Goal: Task Accomplishment & Management: Complete application form

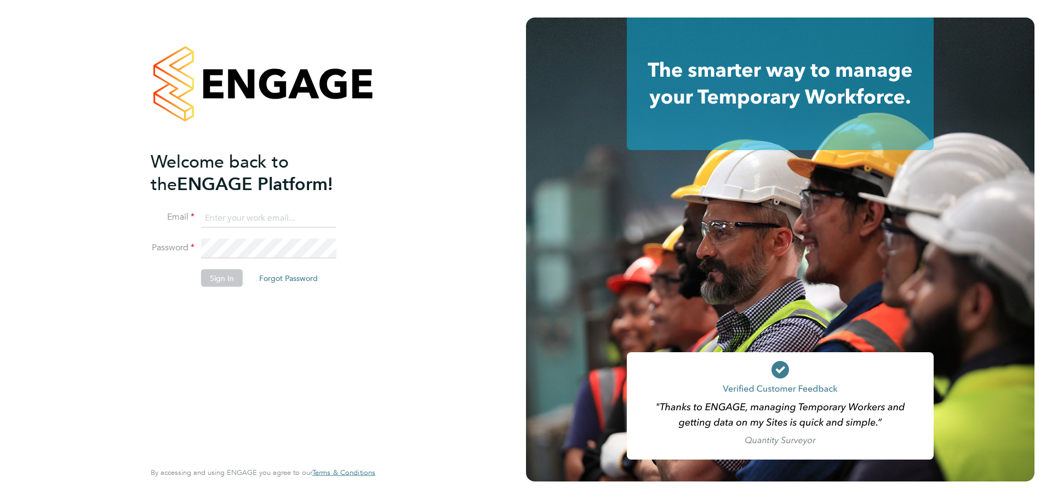
click at [263, 221] on input at bounding box center [268, 218] width 135 height 20
type input "[PERSON_NAME][EMAIL_ADDRESS][PERSON_NAME][DOMAIN_NAME]"
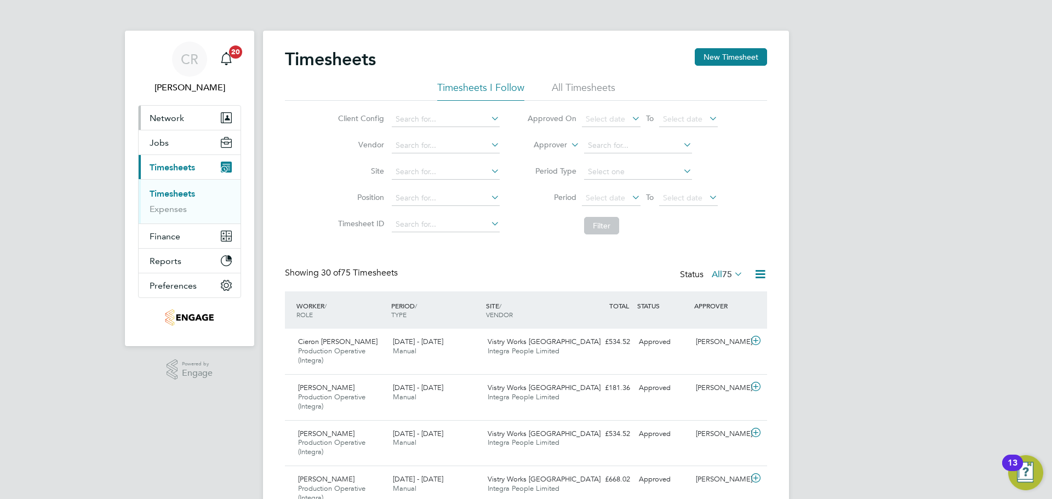
click at [169, 121] on span "Network" at bounding box center [167, 118] width 35 height 10
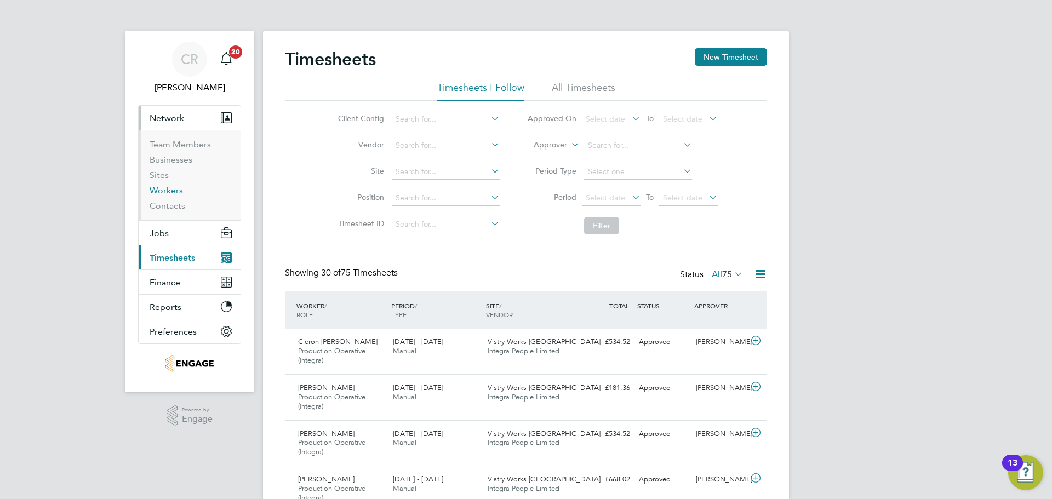
click at [175, 187] on link "Workers" at bounding box center [166, 190] width 33 height 10
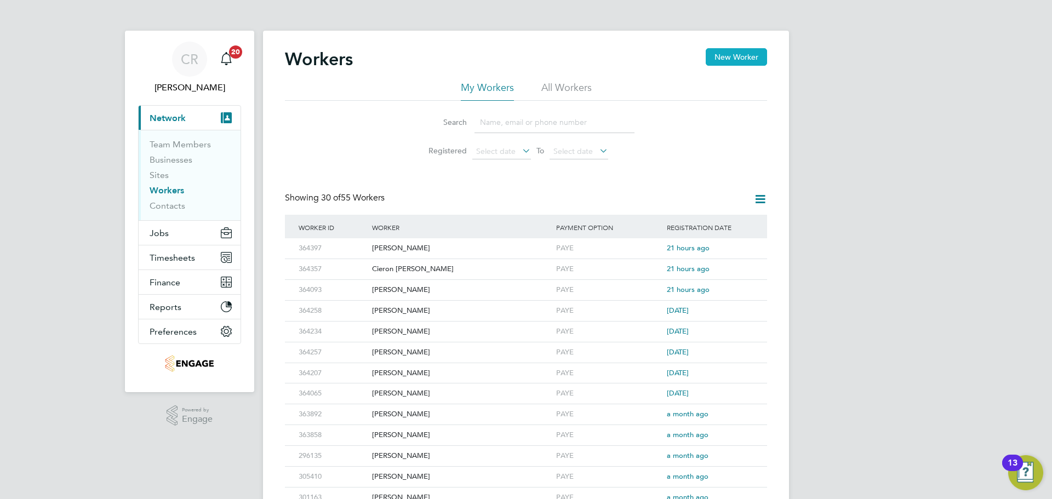
click at [722, 53] on button "New Worker" at bounding box center [736, 57] width 61 height 18
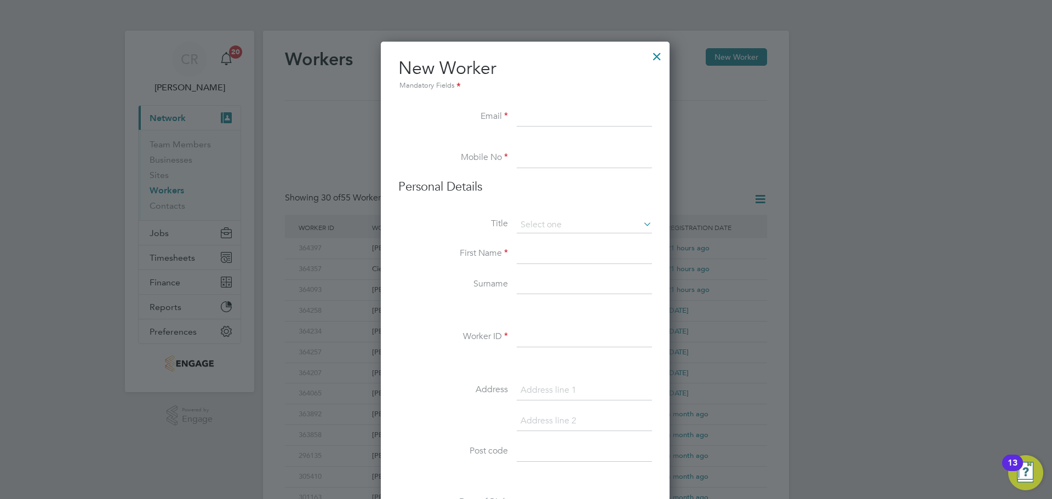
click at [540, 118] on input at bounding box center [584, 117] width 135 height 20
paste input "Nixon_940@hotmail.co.uk"
click at [528, 119] on input "Nixon_940@hotmail.co.uk" at bounding box center [584, 117] width 135 height 20
type input "nixon_940@hotmail.co.uk"
click at [545, 156] on input at bounding box center [584, 159] width 135 height 20
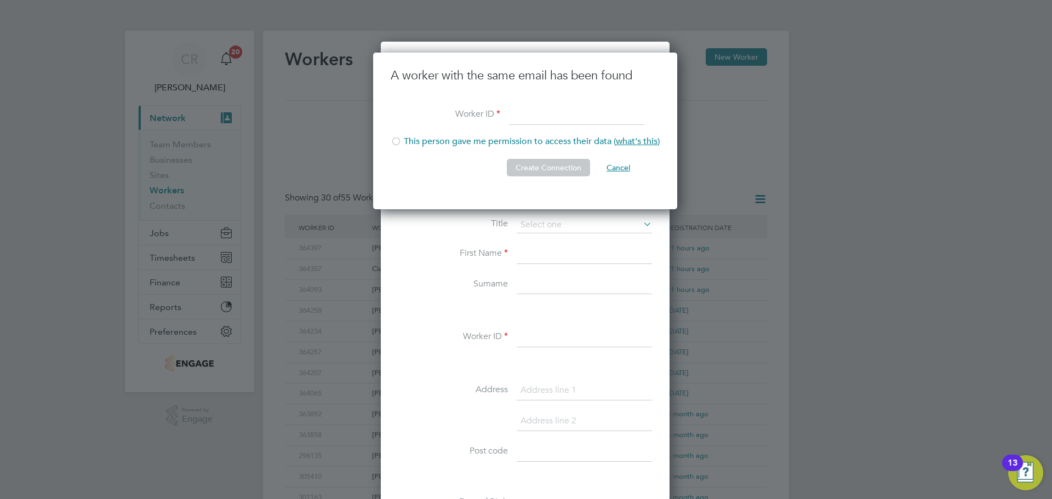
click at [623, 166] on button "Cancel" at bounding box center [618, 168] width 41 height 18
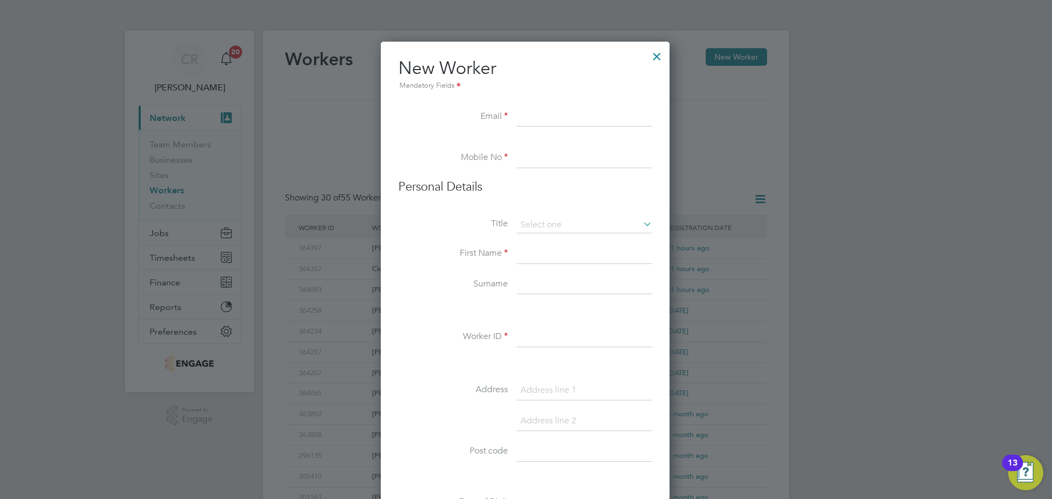
click at [661, 57] on div at bounding box center [657, 54] width 20 height 20
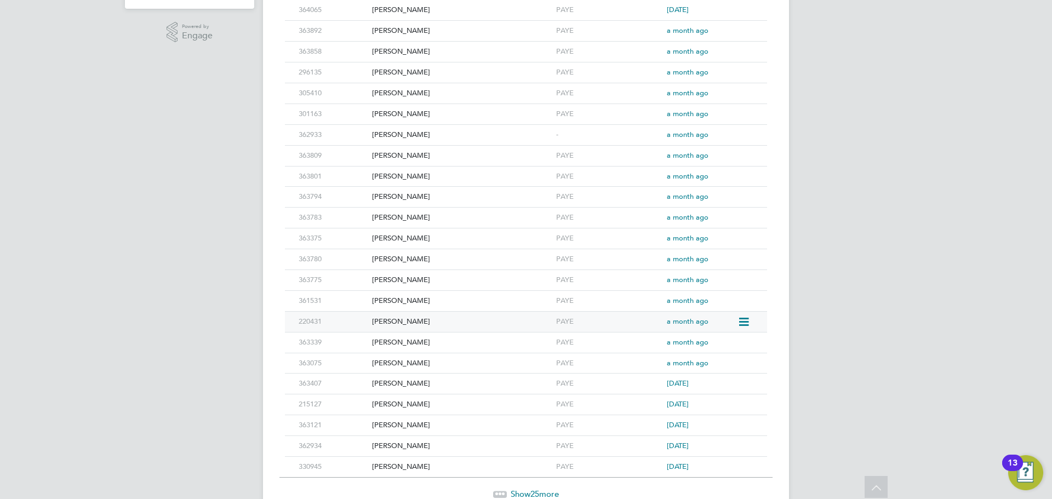
scroll to position [434, 0]
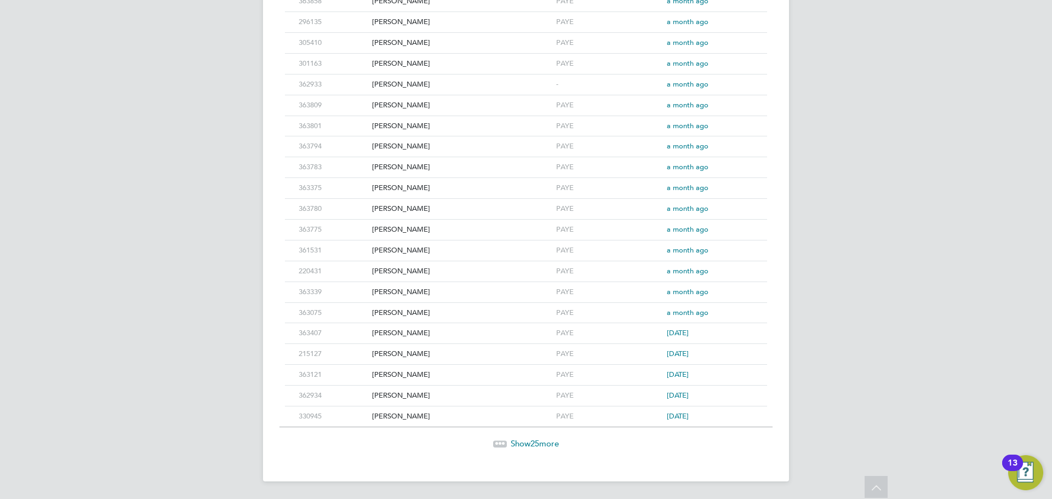
click at [511, 440] on span "Show 25 more" at bounding box center [535, 444] width 48 height 10
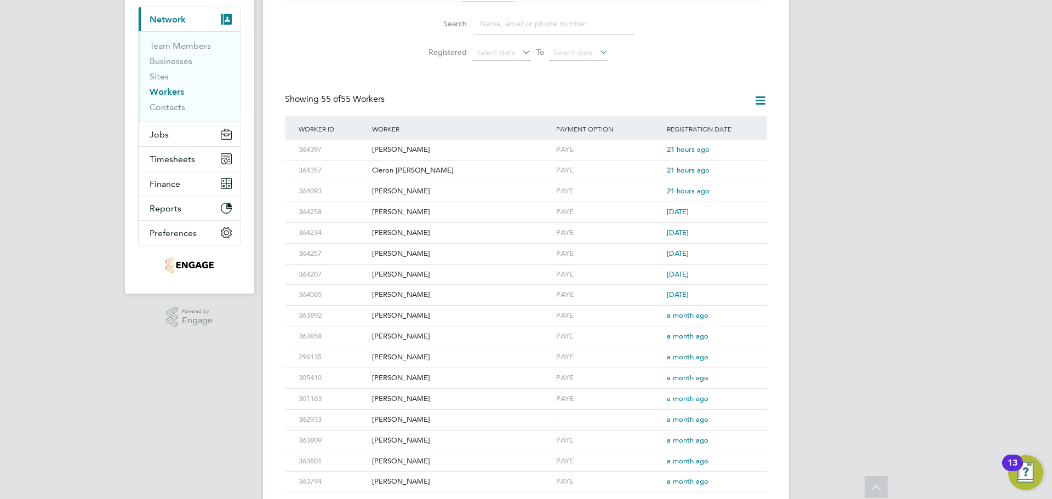
scroll to position [0, 0]
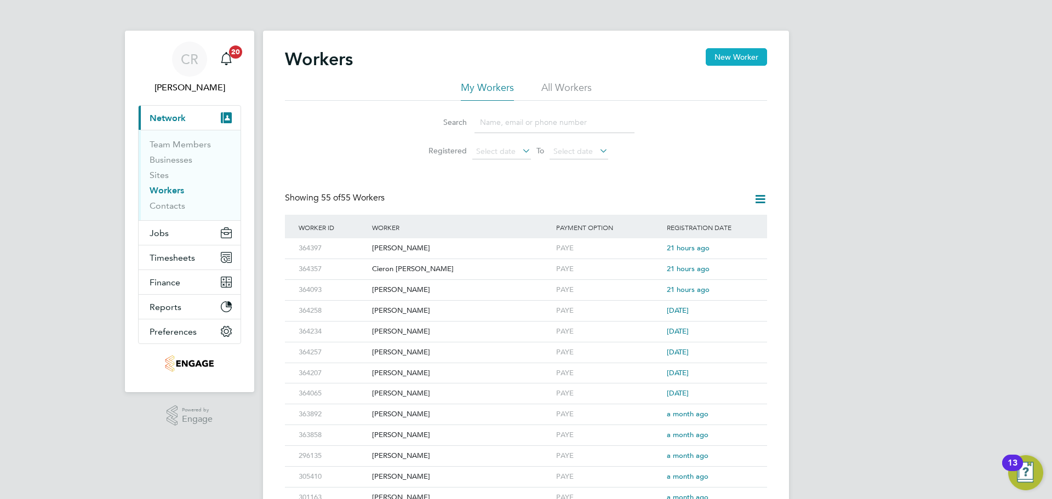
click at [735, 63] on button "New Worker" at bounding box center [736, 57] width 61 height 18
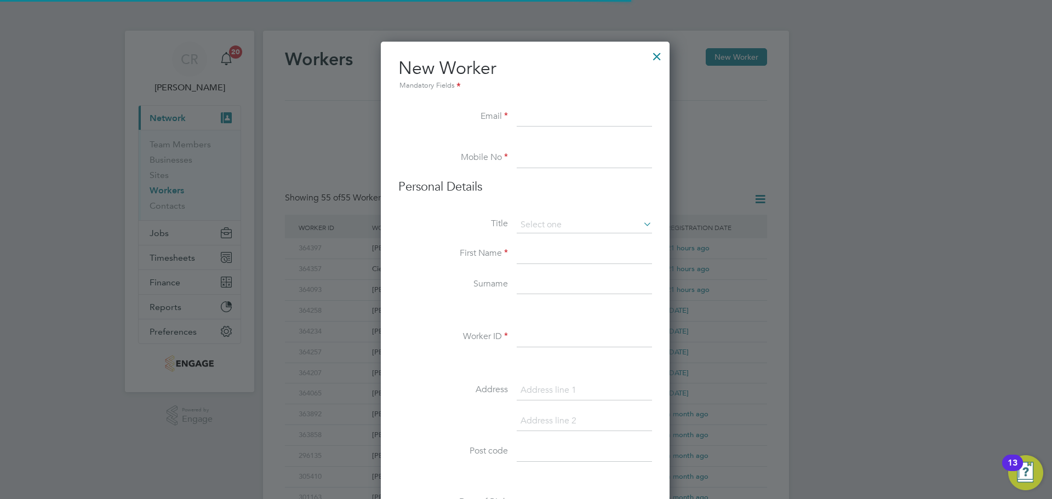
scroll to position [933, 291]
click at [660, 55] on div at bounding box center [657, 54] width 20 height 20
